Goal: Check status: Check status

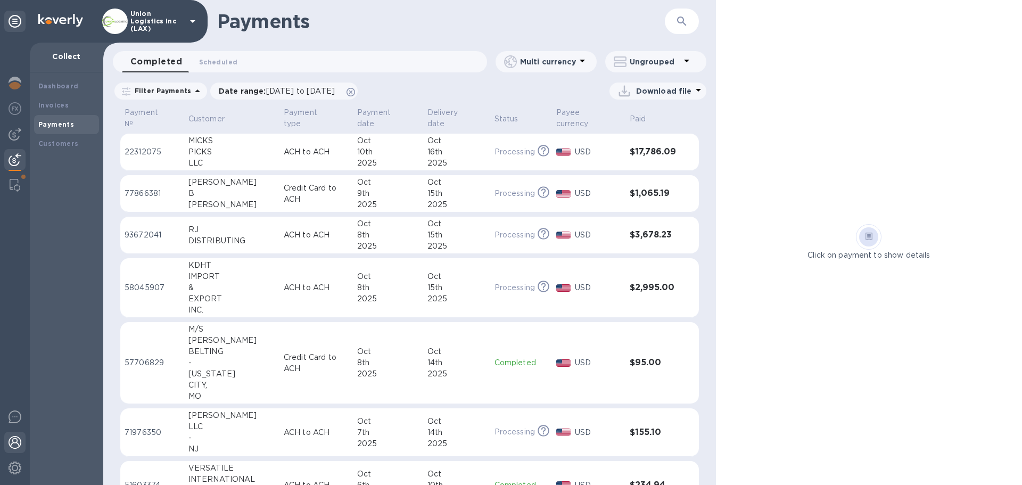
click at [13, 448] on img at bounding box center [15, 442] width 13 height 13
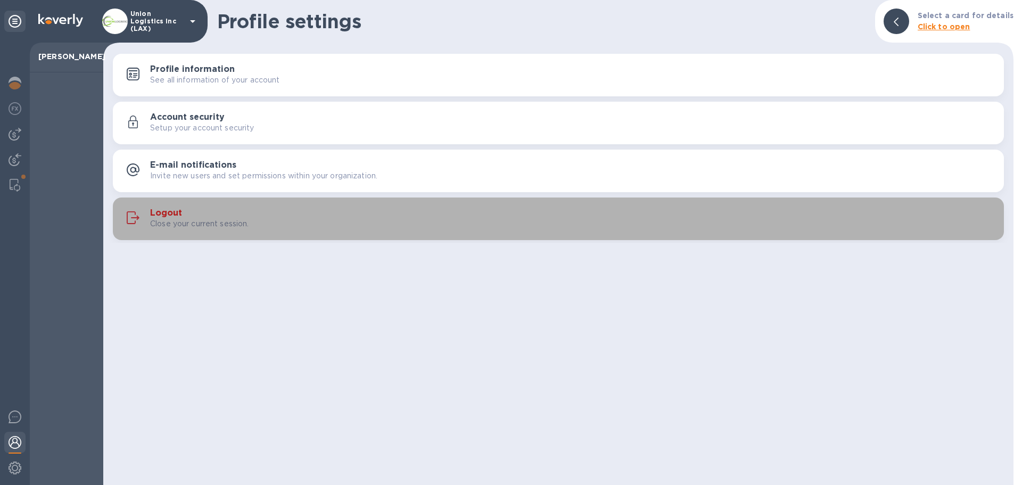
click at [200, 229] on p "Close your current session." at bounding box center [199, 223] width 99 height 11
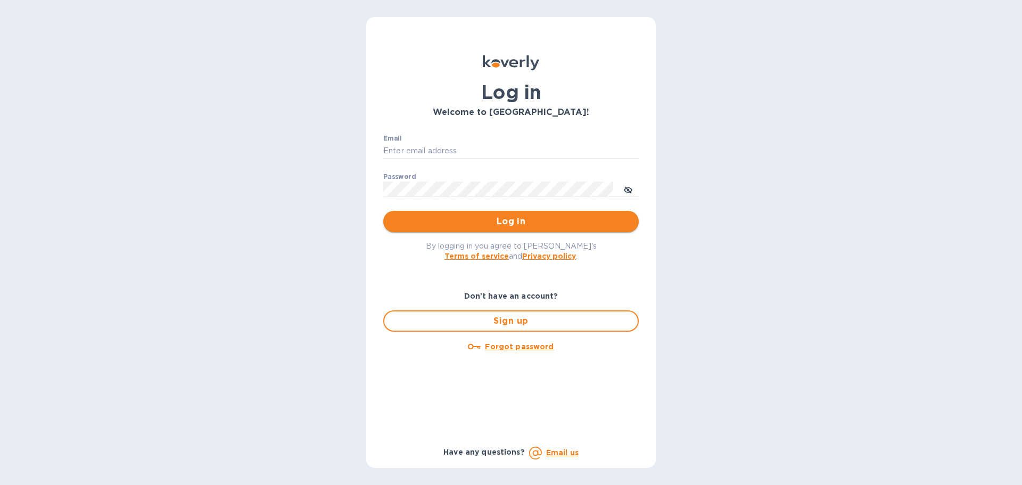
type input "[EMAIL_ADDRESS][DOMAIN_NAME]"
click at [398, 225] on span "Log in" at bounding box center [511, 221] width 239 height 13
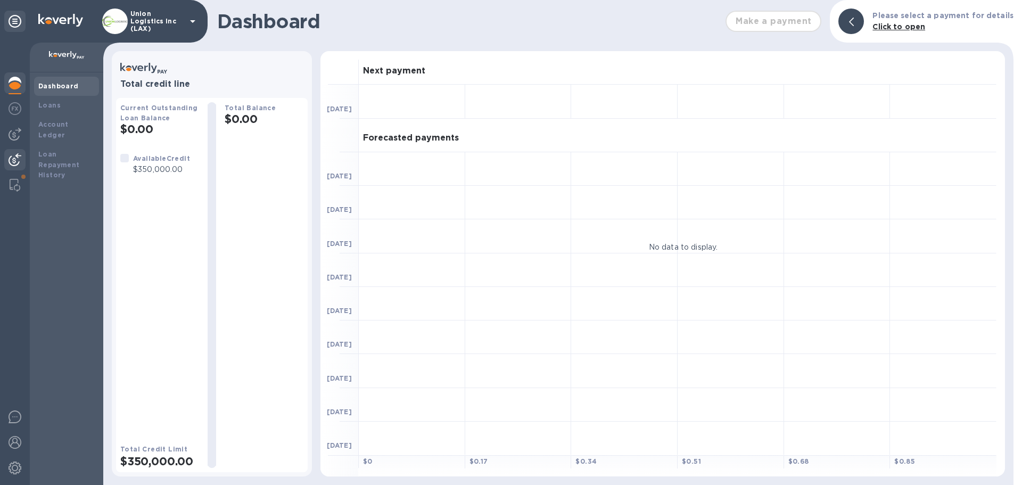
click at [10, 161] on img at bounding box center [15, 159] width 13 height 13
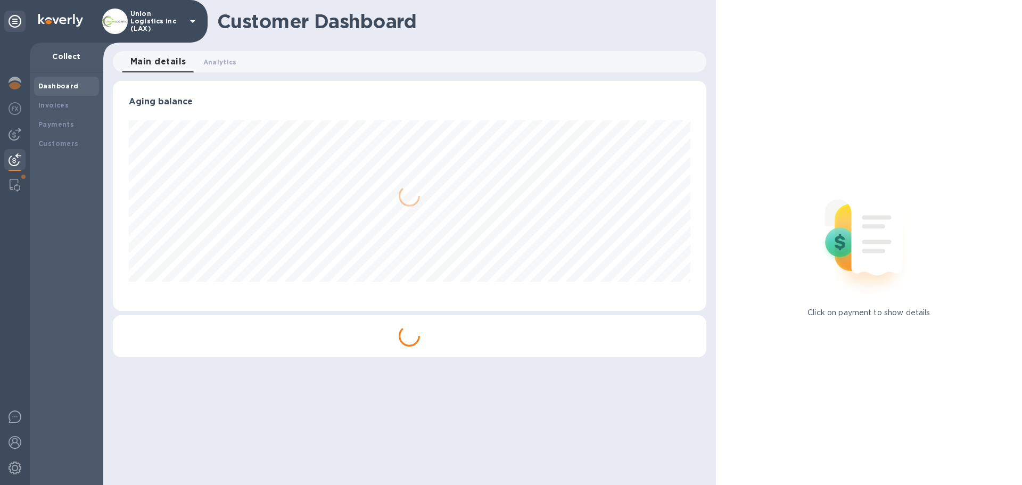
scroll to position [230, 593]
click at [78, 125] on div "Payments" at bounding box center [66, 124] width 56 height 11
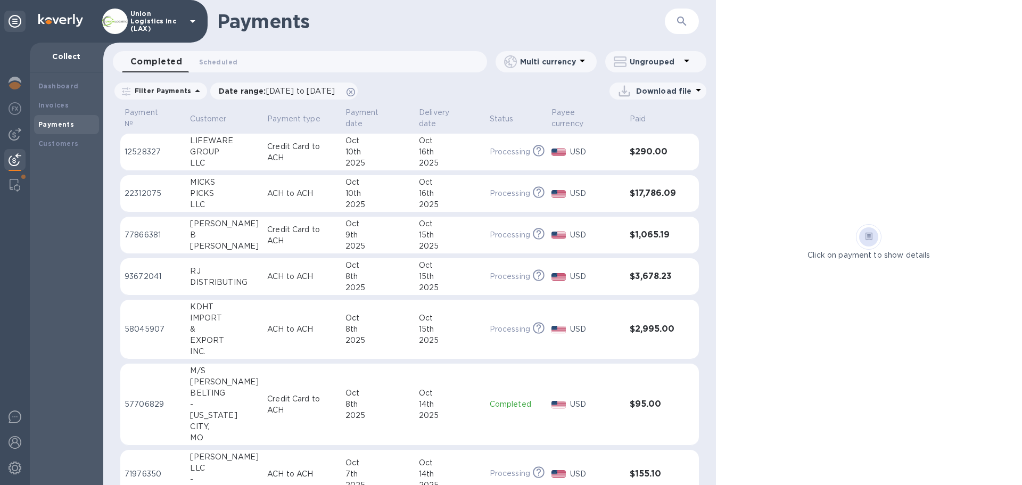
click at [317, 166] on td "Credit Card to ACH" at bounding box center [302, 152] width 78 height 37
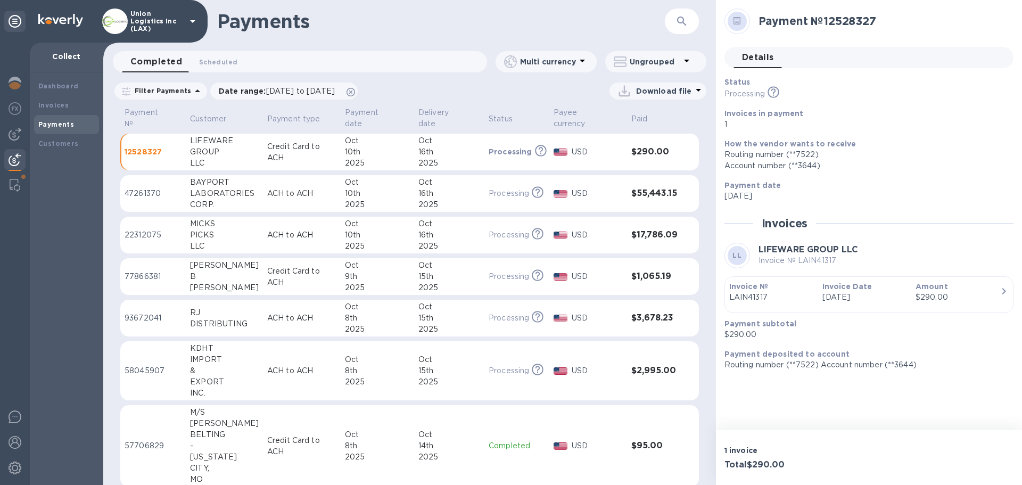
click at [425, 192] on div "16th" at bounding box center [449, 193] width 62 height 11
